Goal: Task Accomplishment & Management: Use online tool/utility

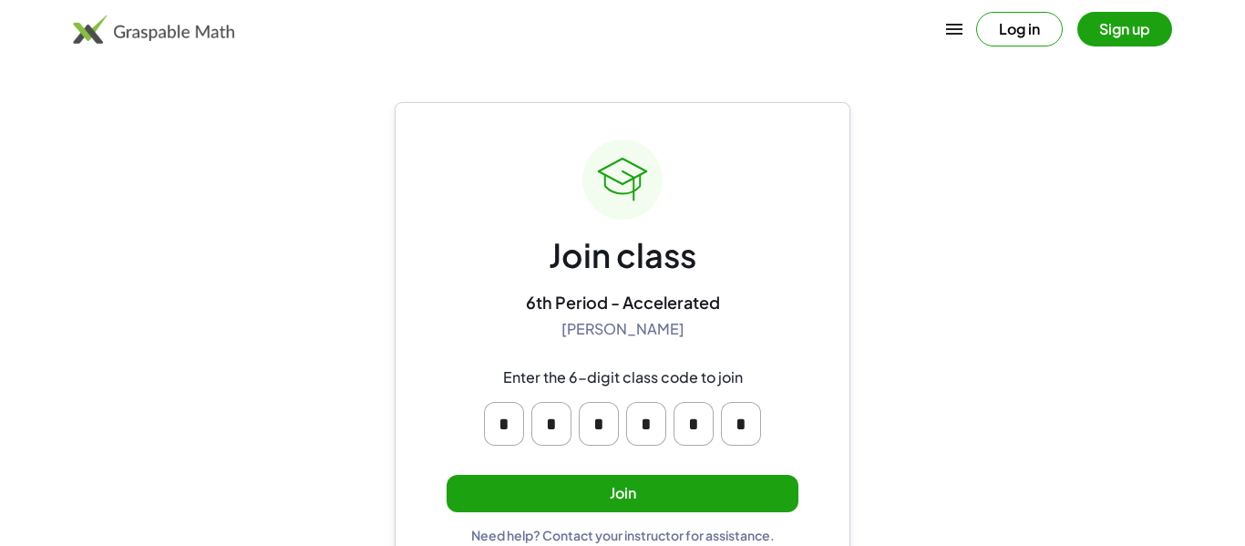
scroll to position [35, 0]
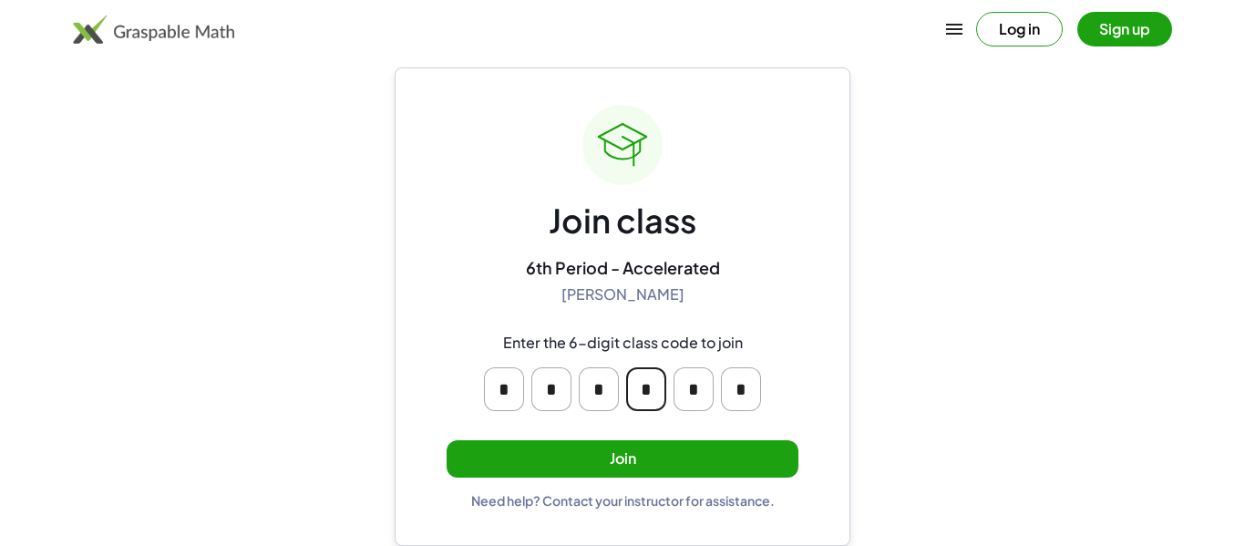
click at [644, 386] on input "*" at bounding box center [646, 389] width 40 height 44
click at [477, 385] on div "* * * * * *" at bounding box center [623, 389] width 292 height 58
click at [541, 465] on button "Join" at bounding box center [623, 458] width 352 height 37
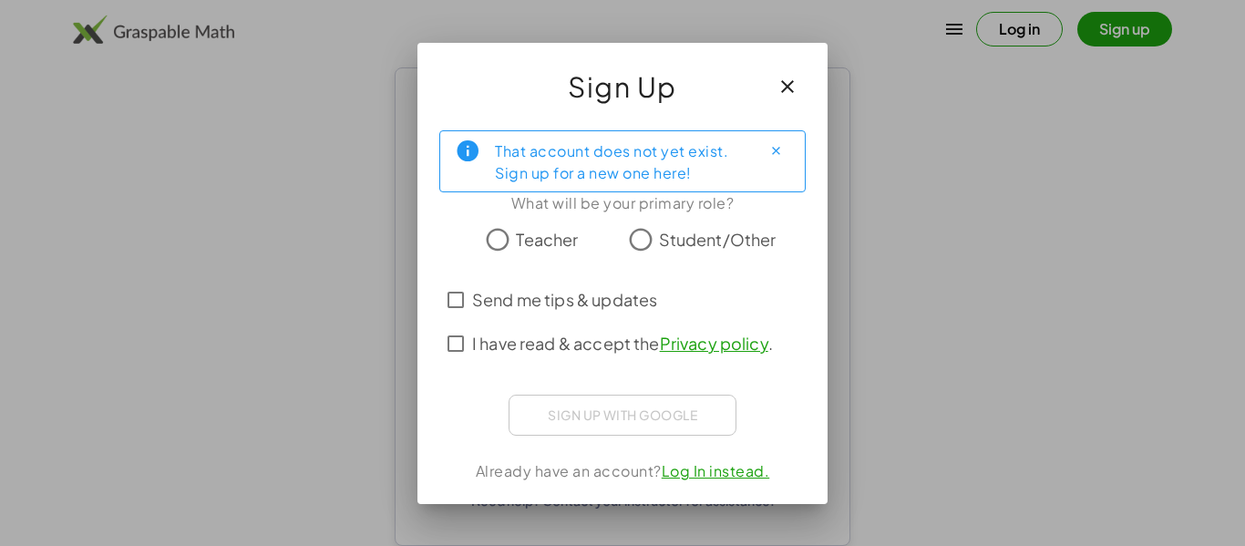
click at [660, 228] on span "Student/Other" at bounding box center [718, 239] width 118 height 25
click at [608, 351] on span "I have read & accept the Privacy policy ." at bounding box center [622, 343] width 301 height 25
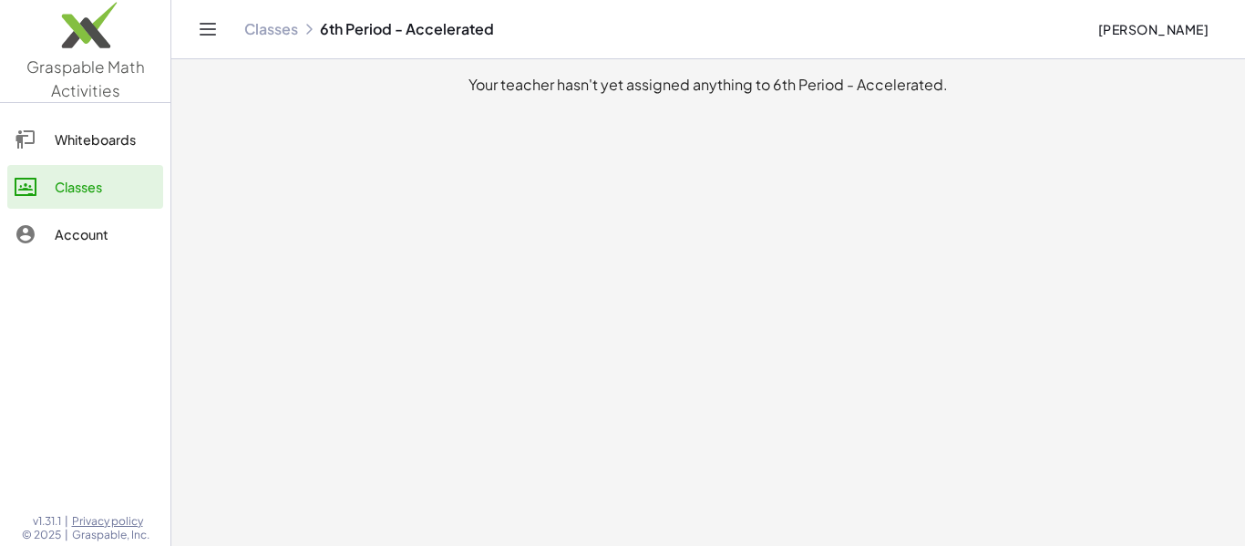
click at [125, 125] on link "Whiteboards" at bounding box center [85, 140] width 156 height 44
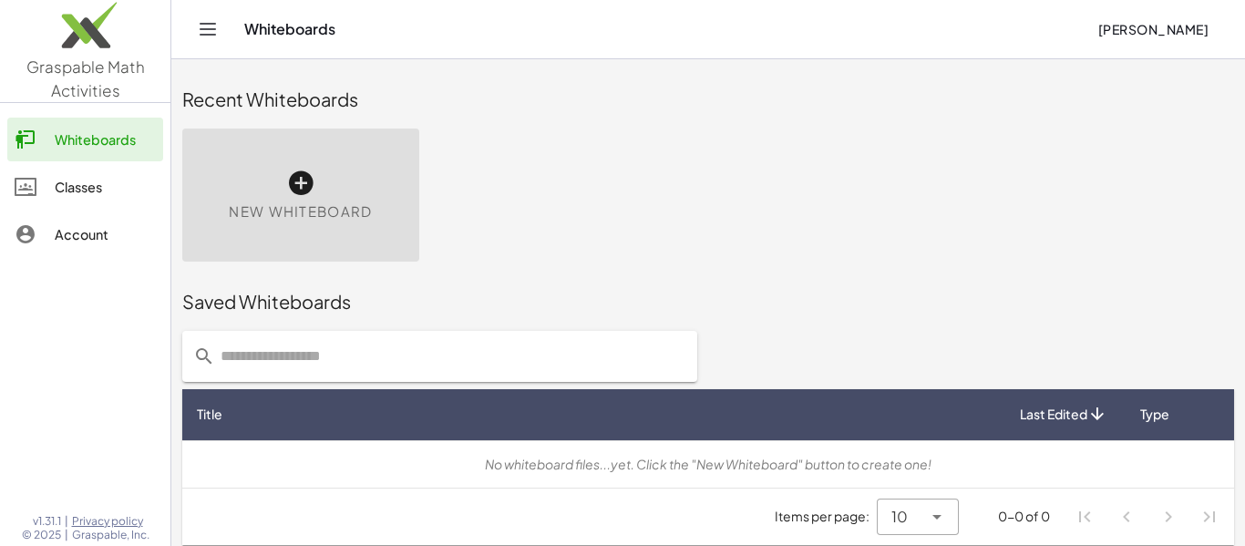
scroll to position [10, 0]
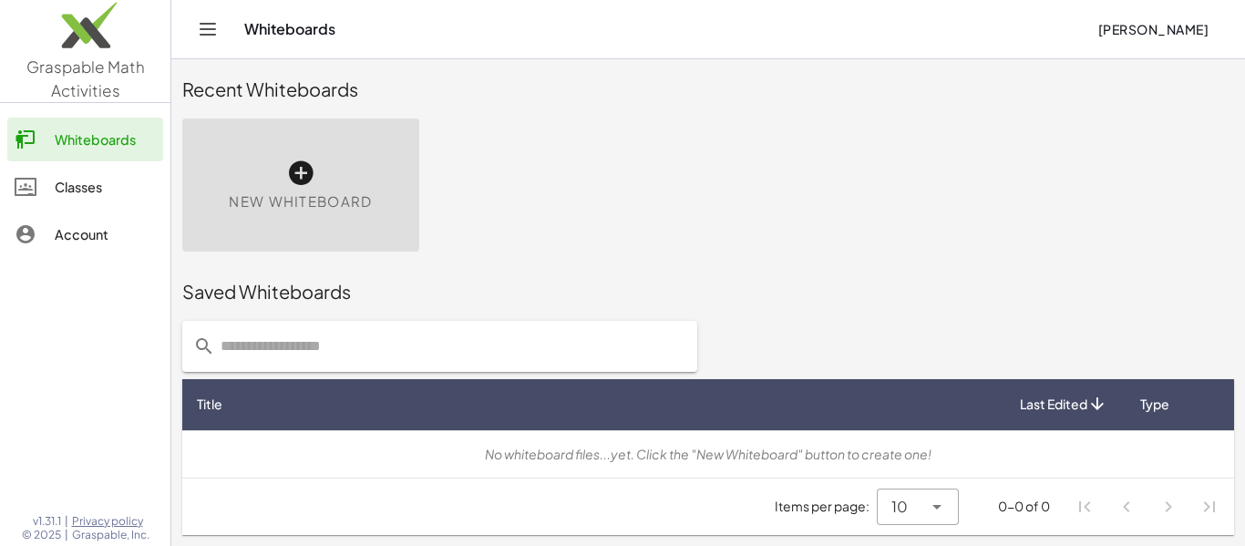
click at [386, 238] on div "New Whiteboard" at bounding box center [300, 184] width 237 height 133
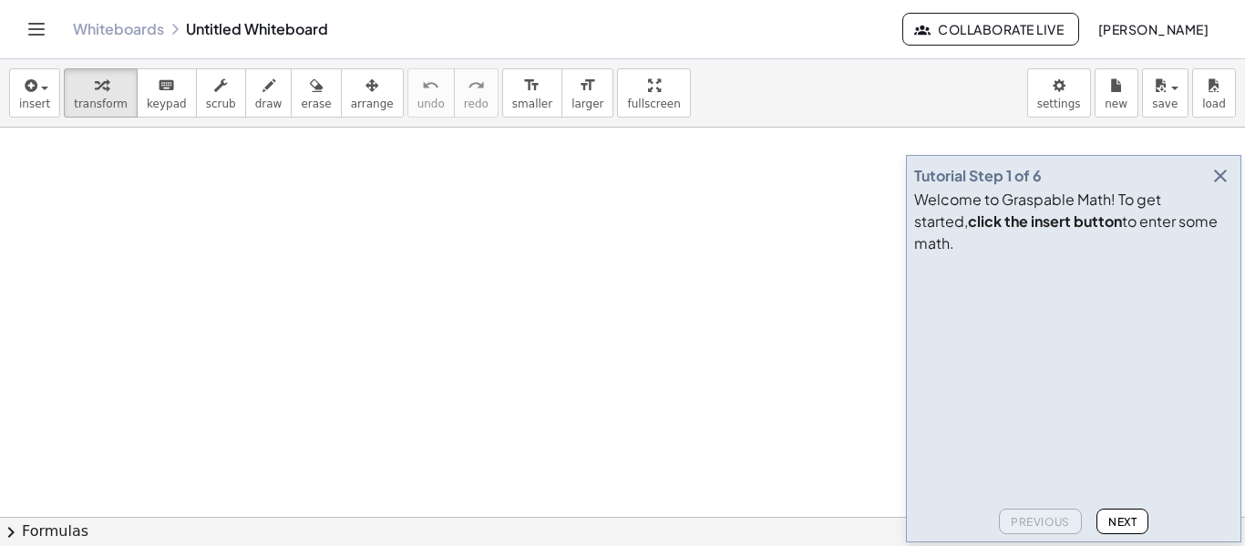
drag, startPoint x: 127, startPoint y: 259, endPoint x: 441, endPoint y: 354, distance: 328.6
click at [441, 354] on div at bounding box center [622, 517] width 1245 height 778
click at [270, 94] on button "draw" at bounding box center [268, 92] width 47 height 49
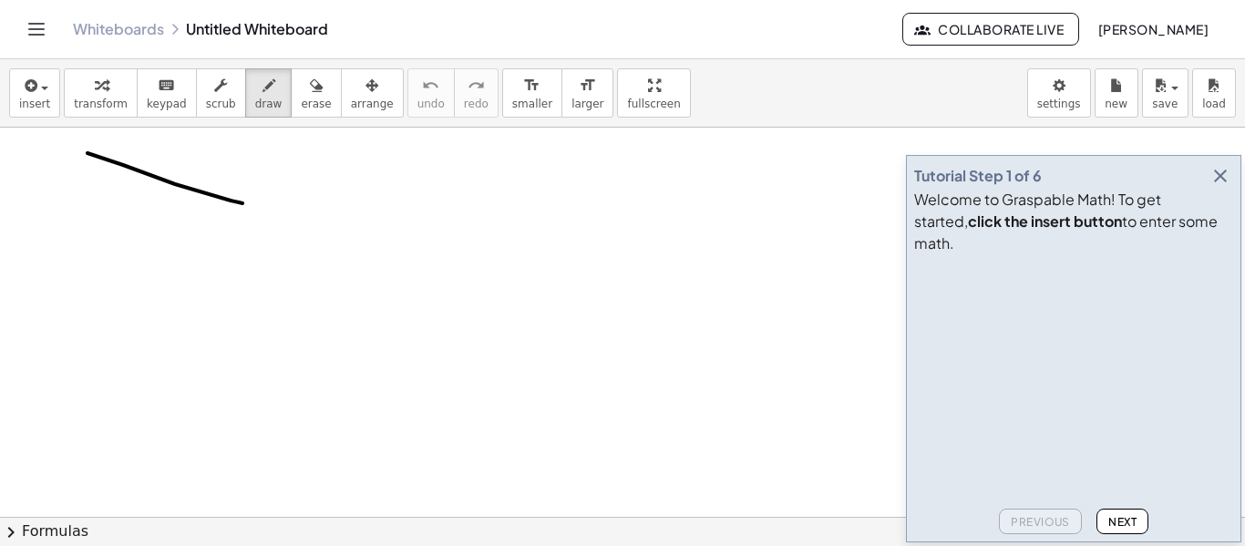
drag, startPoint x: 87, startPoint y: 153, endPoint x: 244, endPoint y: 203, distance: 164.6
click at [244, 203] on div at bounding box center [622, 517] width 1245 height 778
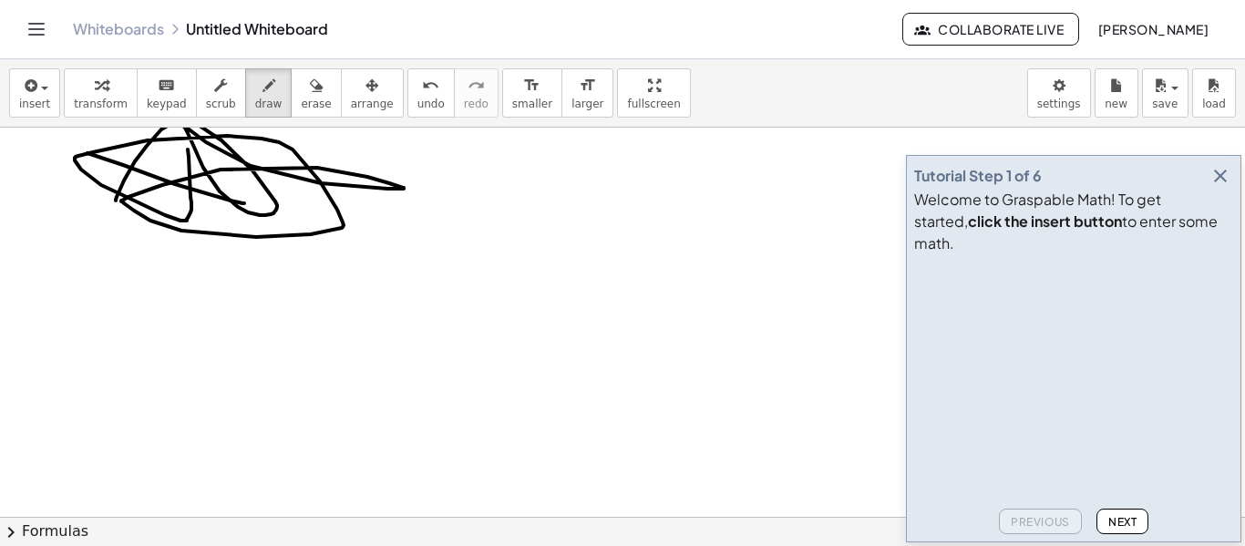
drag, startPoint x: 188, startPoint y: 149, endPoint x: 116, endPoint y: 202, distance: 89.3
click at [116, 202] on div at bounding box center [622, 517] width 1245 height 778
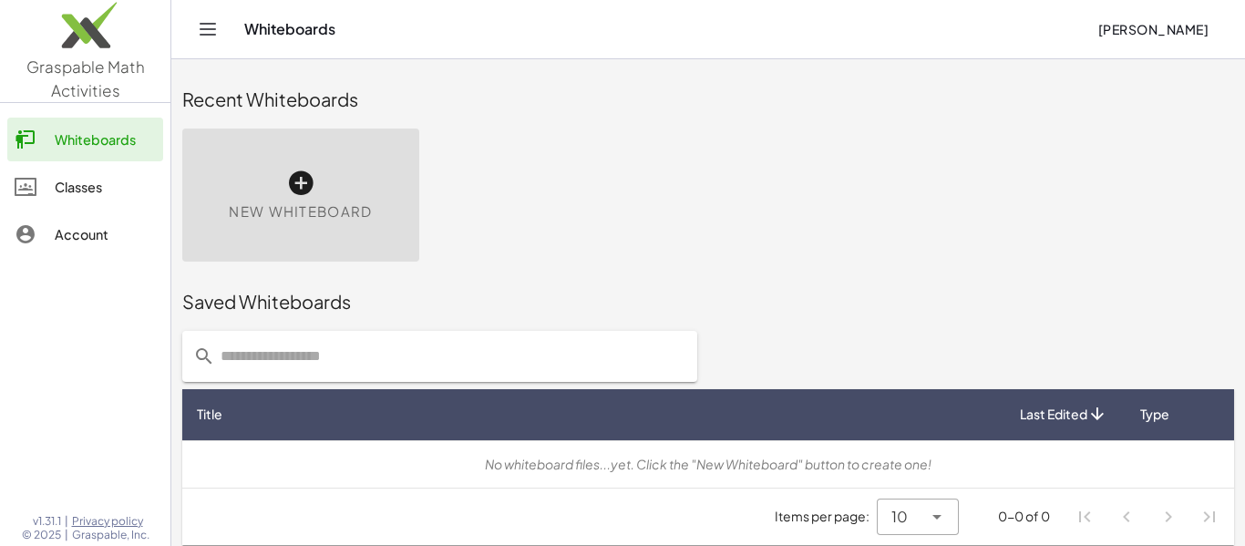
click at [356, 377] on input "text" at bounding box center [450, 356] width 471 height 51
